Goal: Use online tool/utility

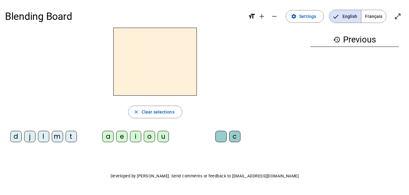
scroll to position [8, 0]
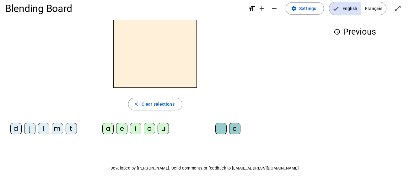
click at [46, 126] on div "l" at bounding box center [43, 128] width 11 height 11
click at [111, 130] on div "a" at bounding box center [107, 128] width 11 height 11
click at [233, 131] on div "c" at bounding box center [234, 128] width 11 height 11
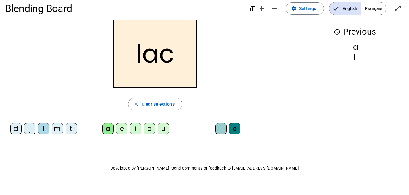
click at [72, 129] on div "t" at bounding box center [71, 128] width 11 height 11
click at [218, 124] on div at bounding box center [221, 128] width 11 height 11
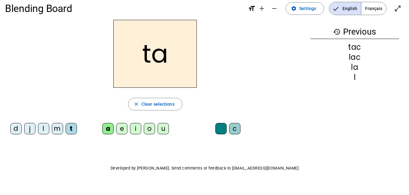
click at [122, 130] on div "e" at bounding box center [121, 128] width 11 height 11
click at [164, 130] on div "u" at bounding box center [163, 128] width 11 height 11
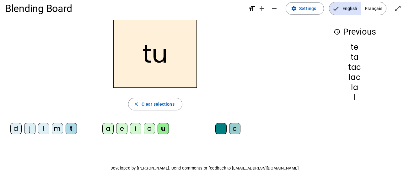
click at [16, 131] on div "d" at bounding box center [15, 128] width 11 height 11
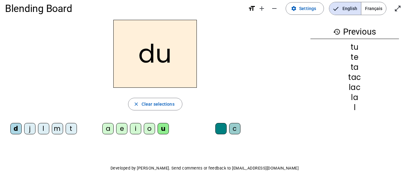
click at [236, 129] on div "c" at bounding box center [234, 128] width 11 height 11
